Goal: Find contact information: Find contact information

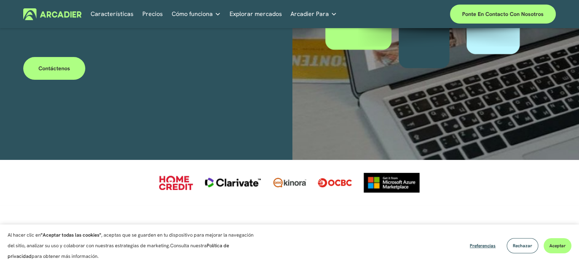
scroll to position [152, 0]
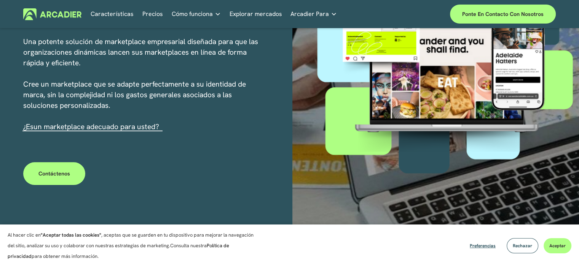
click at [67, 174] on font "Contáctenos" at bounding box center [54, 173] width 32 height 7
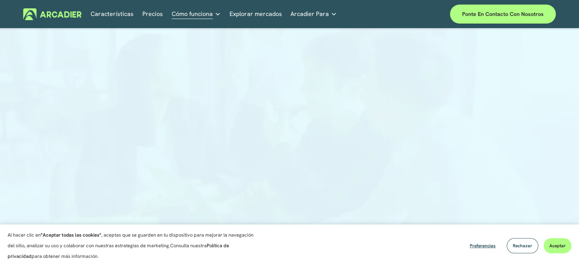
scroll to position [114, 0]
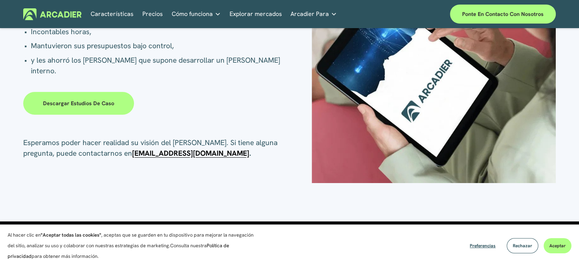
scroll to position [152, 0]
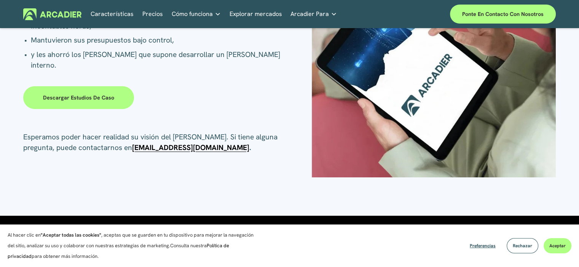
click at [98, 100] on font "Descargar estudios de caso" at bounding box center [78, 97] width 71 height 7
